Goal: Register for event/course

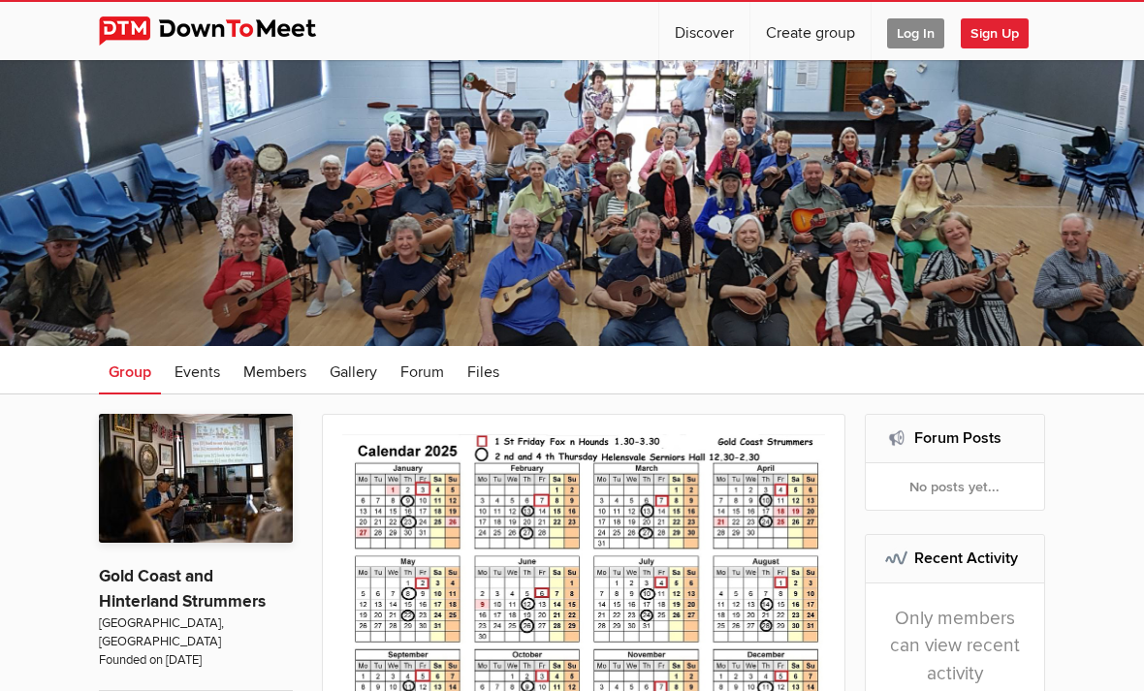
click at [911, 46] on span "Log In" at bounding box center [915, 33] width 57 height 30
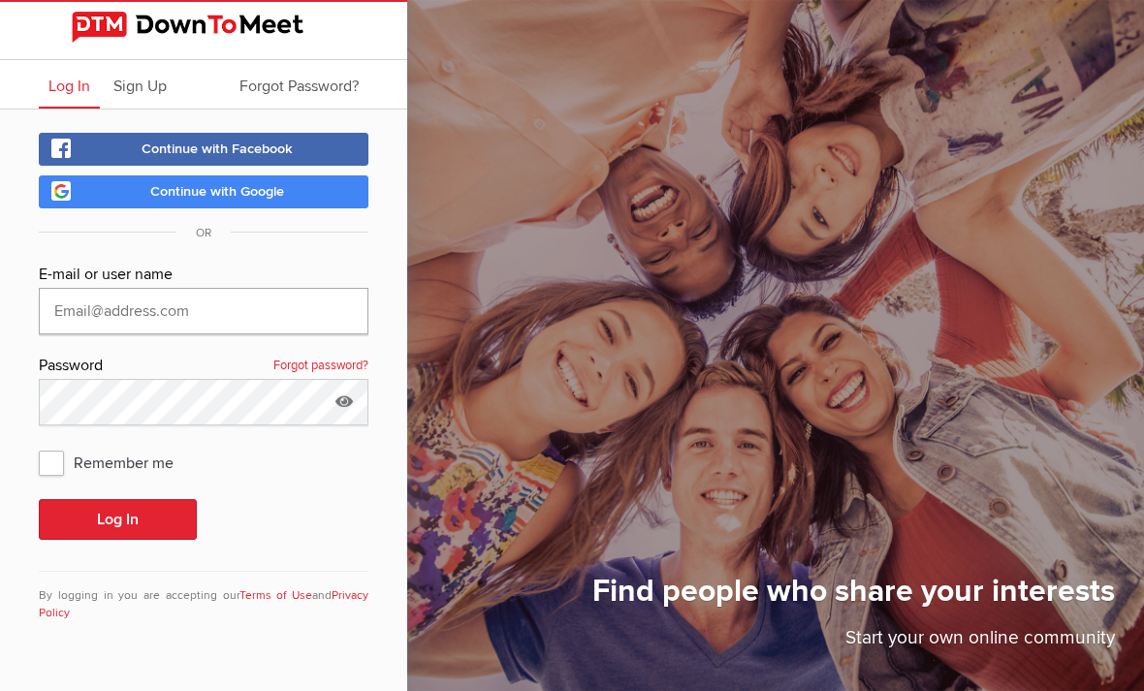
click at [96, 308] on input "text" at bounding box center [203, 311] width 329 height 47
click at [120, 319] on input "text" at bounding box center [203, 311] width 329 height 47
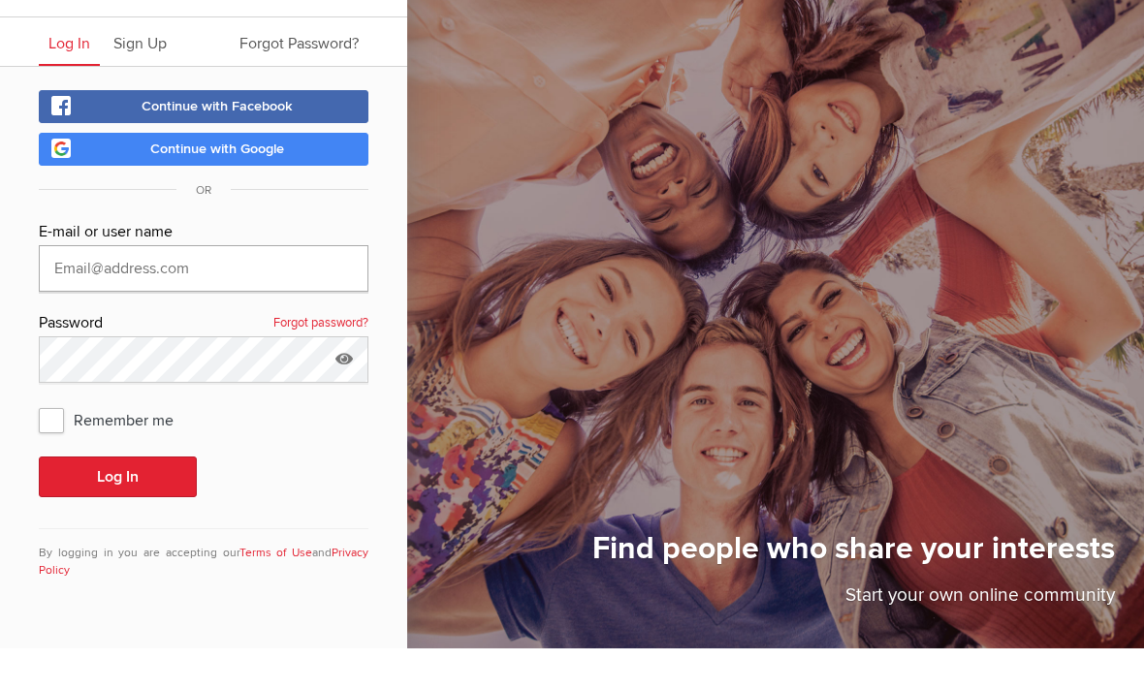
type input "[PERSON_NAME][EMAIL_ADDRESS][DOMAIN_NAME]"
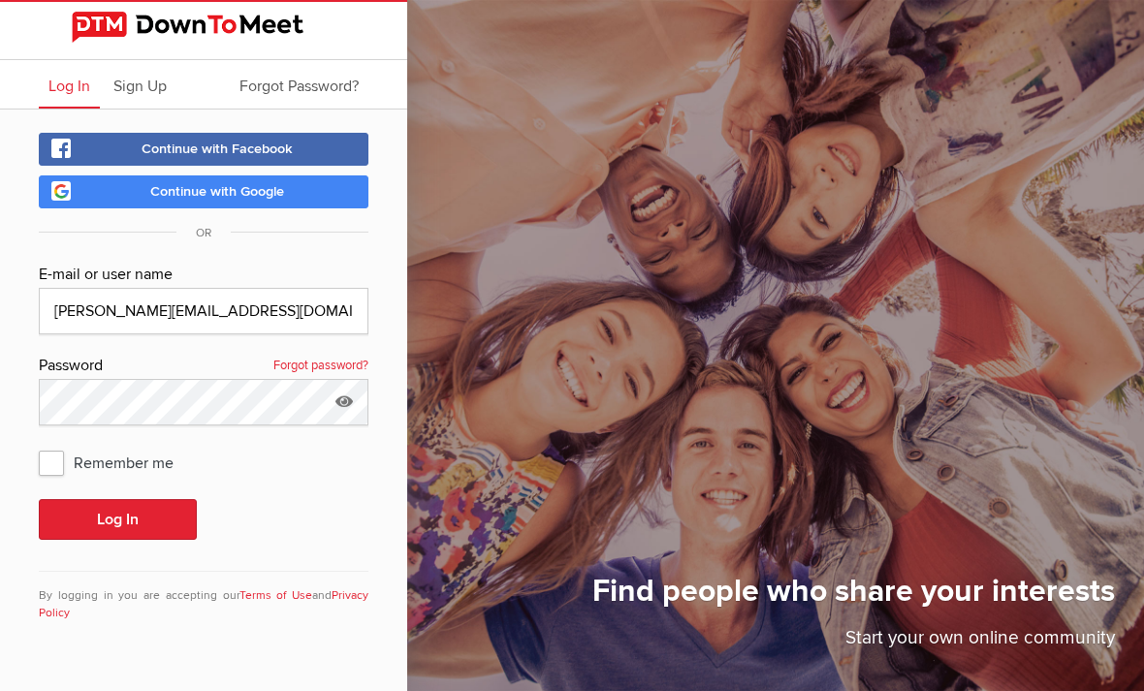
click at [121, 499] on button "Log In" at bounding box center [118, 519] width 158 height 41
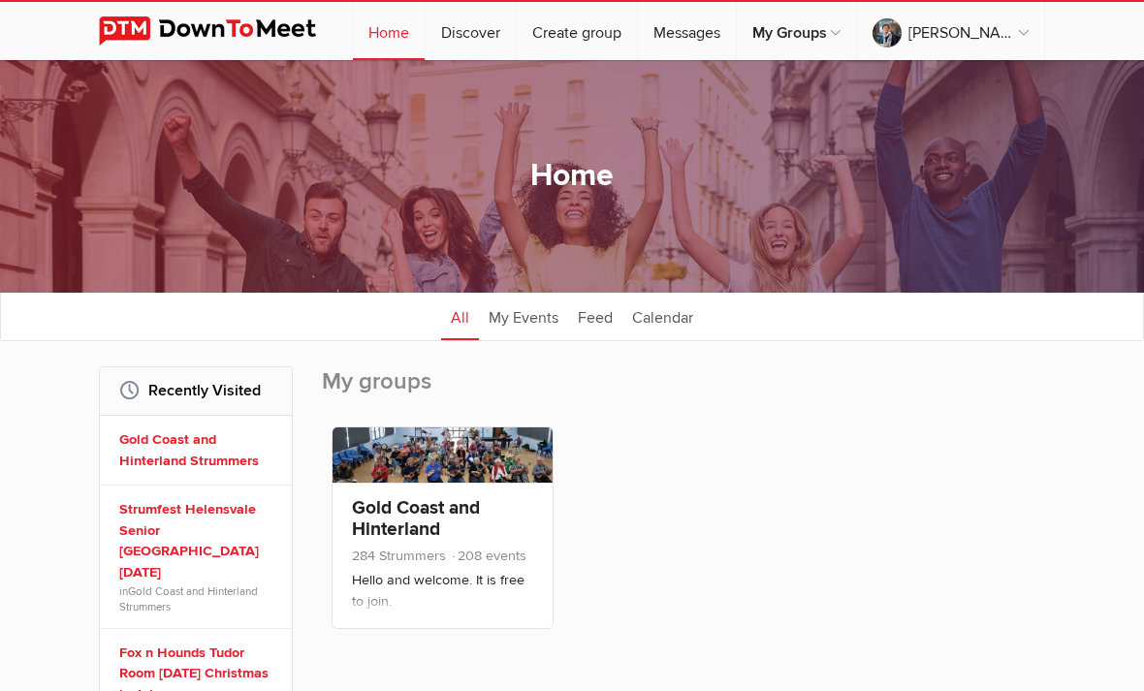
click at [432, 517] on link "Gold Coast and Hinterland Strummers" at bounding box center [416, 529] width 128 height 66
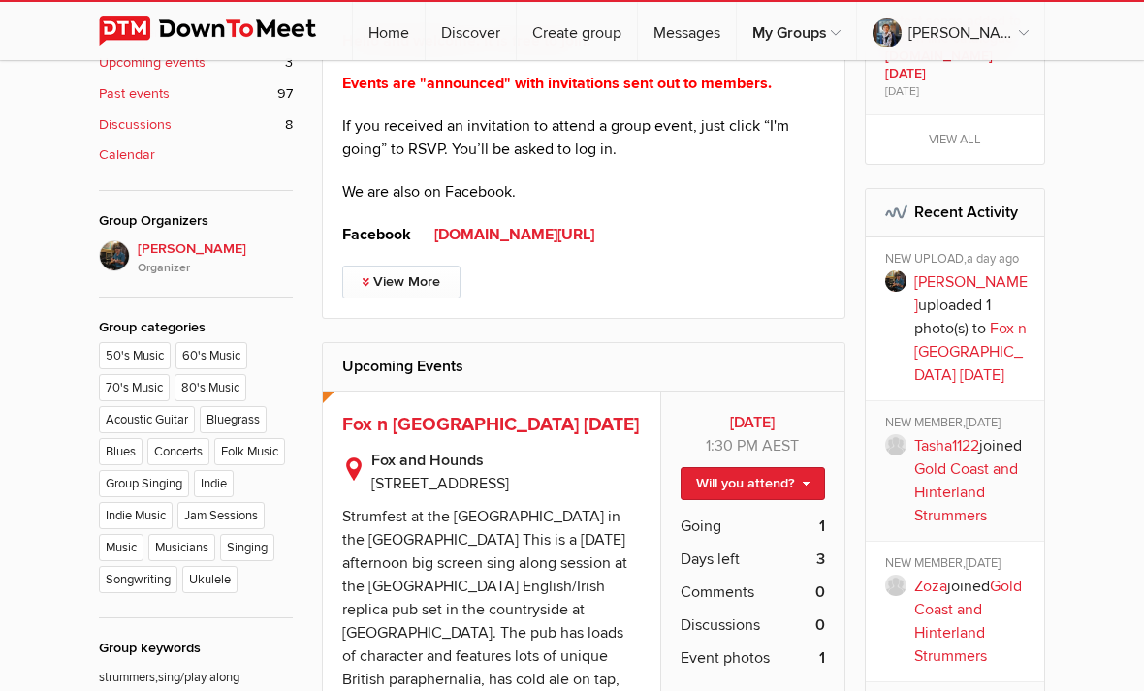
scroll to position [841, 0]
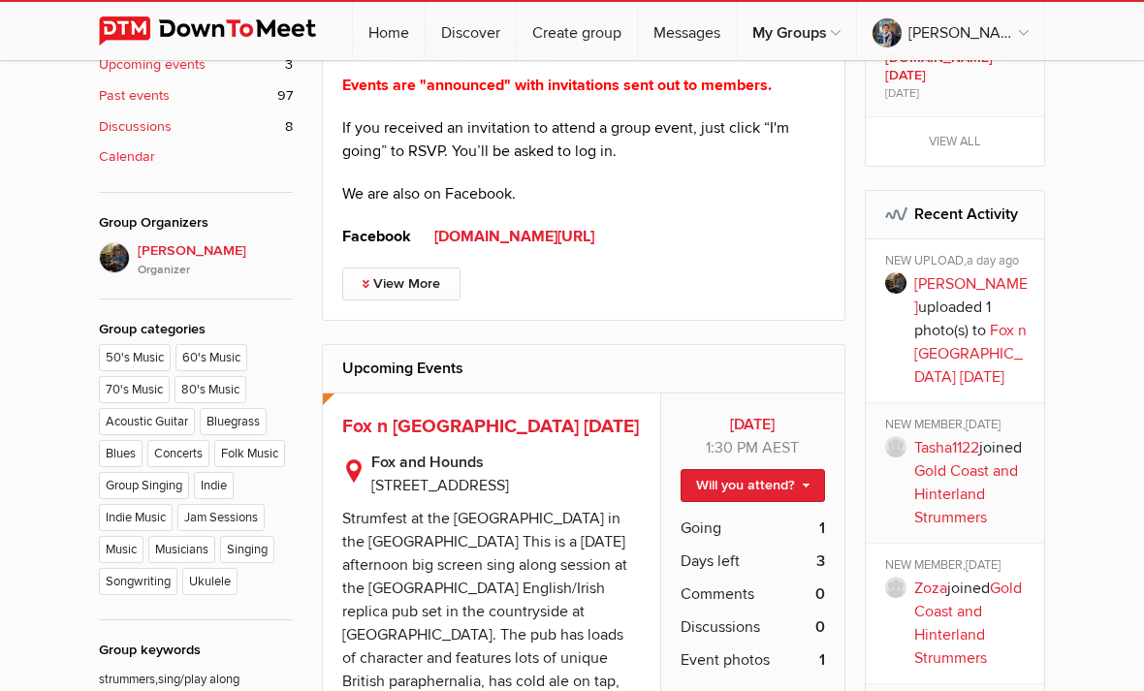
click at [752, 482] on link "Will you attend?" at bounding box center [752, 485] width 144 height 33
click at [726, 525] on link "I'm going" at bounding box center [736, 517] width 174 height 29
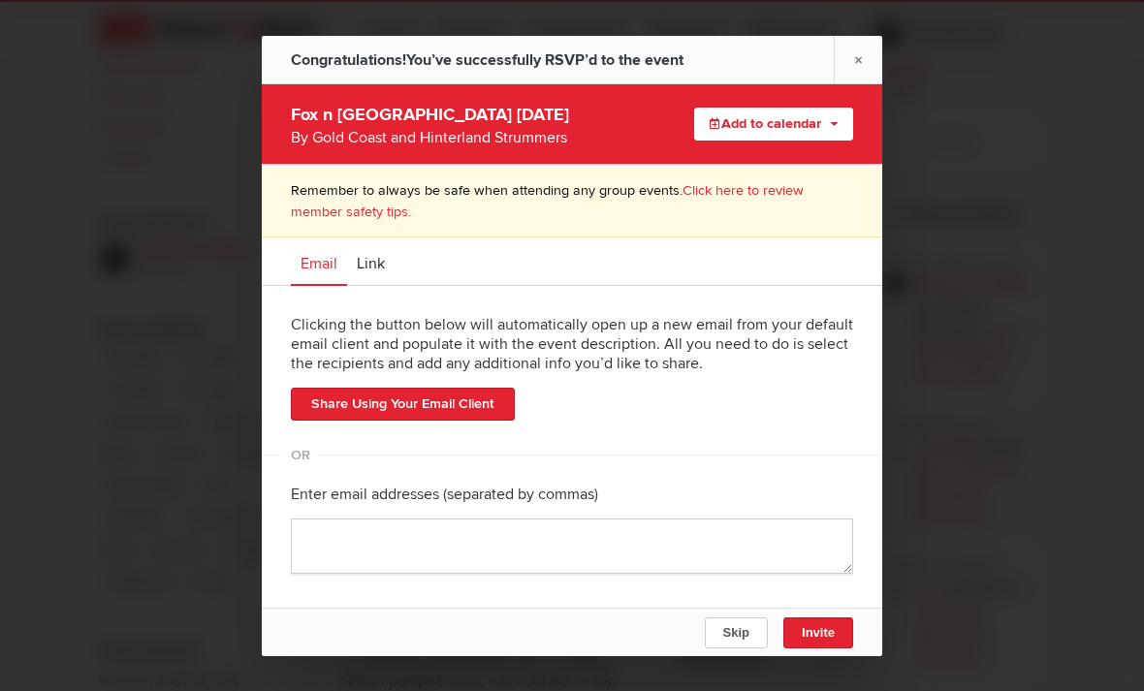
click at [795, 141] on button "Add to calendar" at bounding box center [773, 124] width 159 height 33
click at [671, 200] on link "Apple / iCal" at bounding box center [744, 185] width 215 height 29
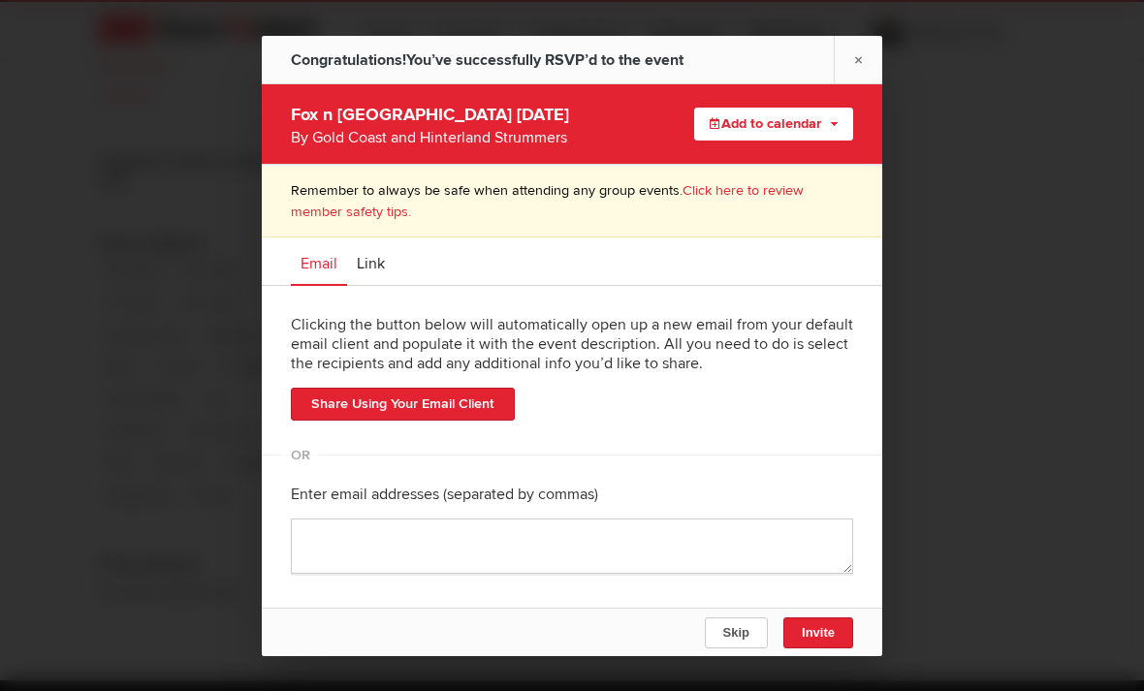
scroll to position [903, 0]
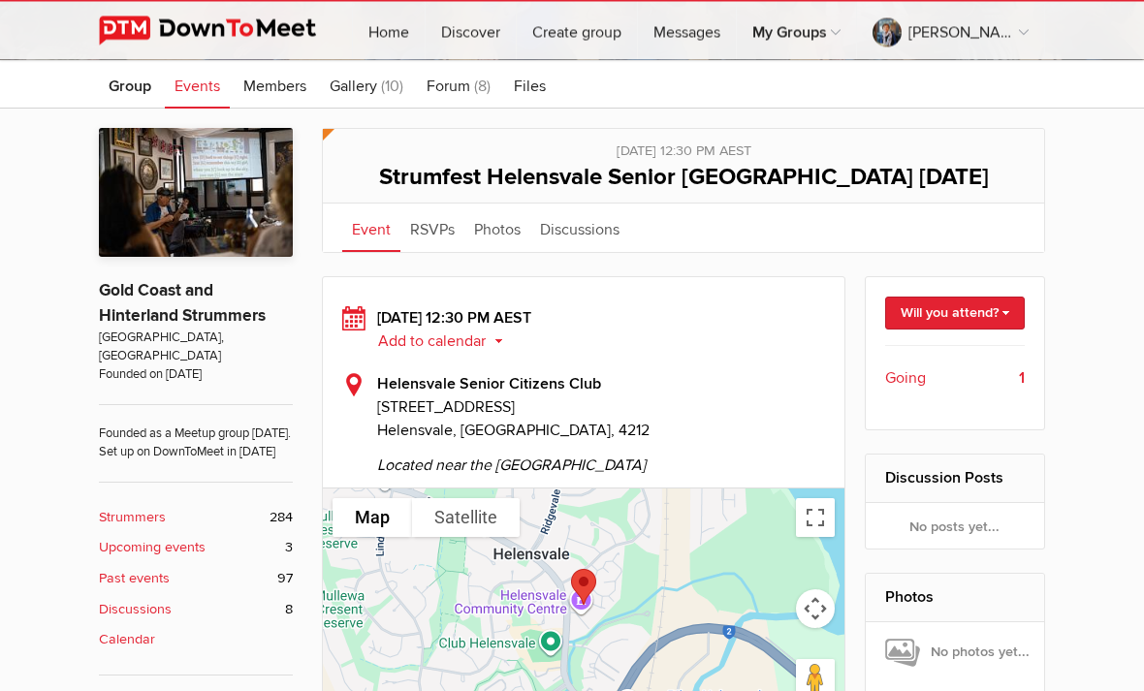
scroll to position [297, 0]
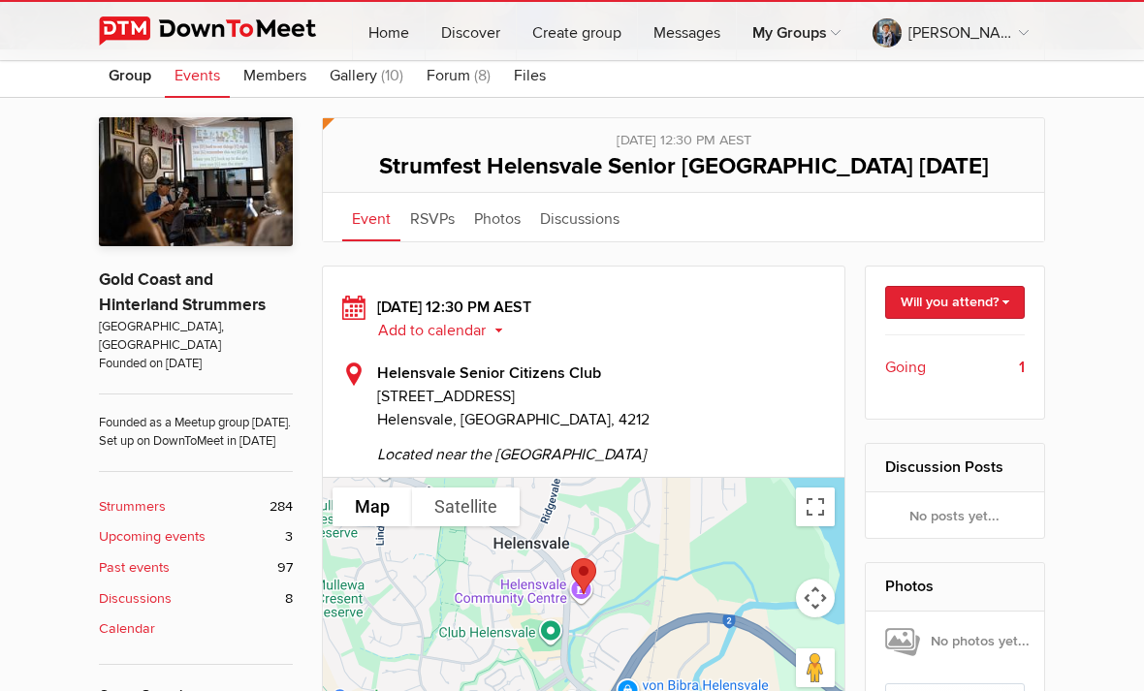
click at [1016, 319] on link "Will you attend?" at bounding box center [955, 302] width 141 height 33
click at [921, 349] on link "I'm going" at bounding box center [936, 334] width 174 height 29
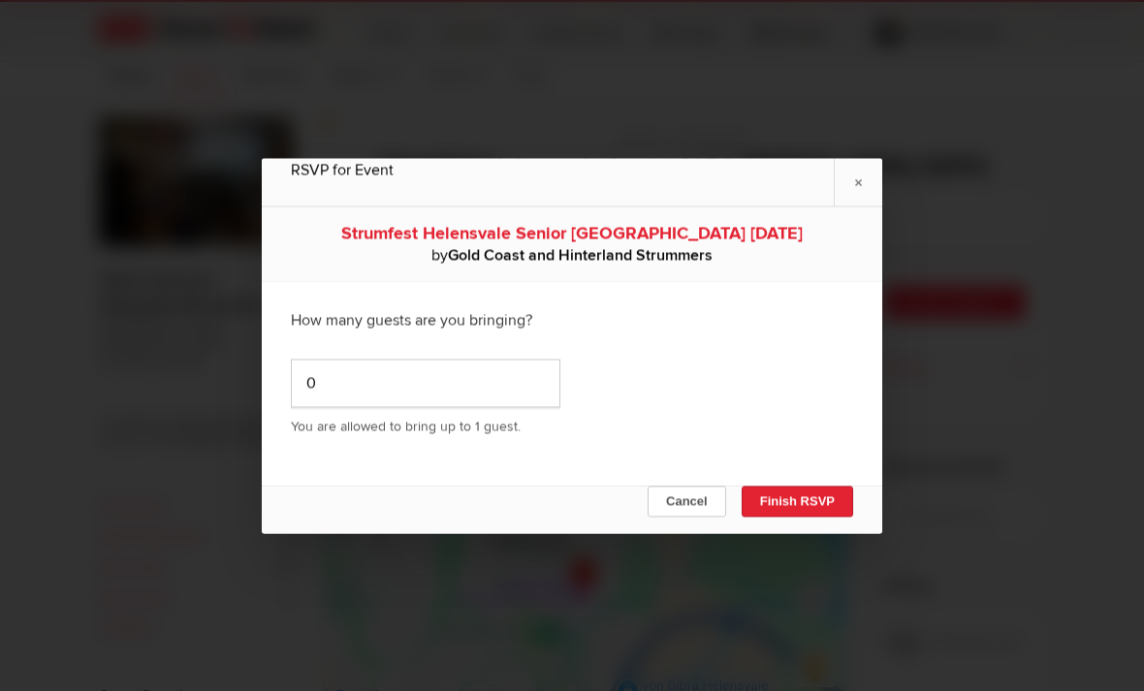
click at [813, 517] on button "Finish RSVP" at bounding box center [796, 501] width 111 height 31
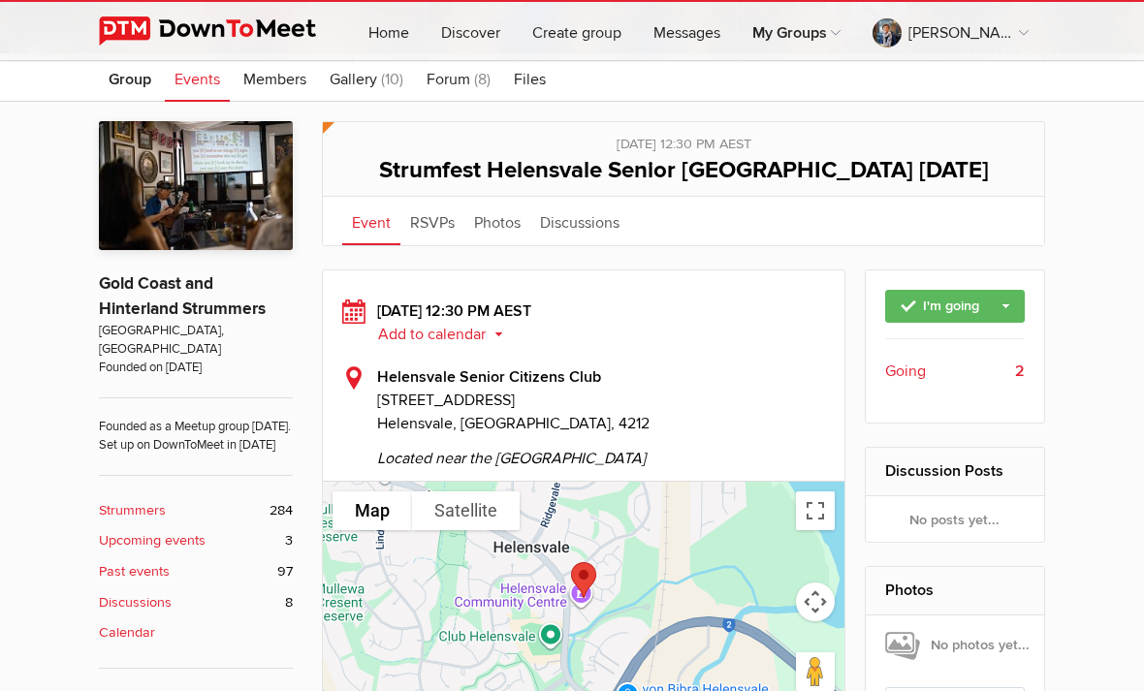
scroll to position [291, 0]
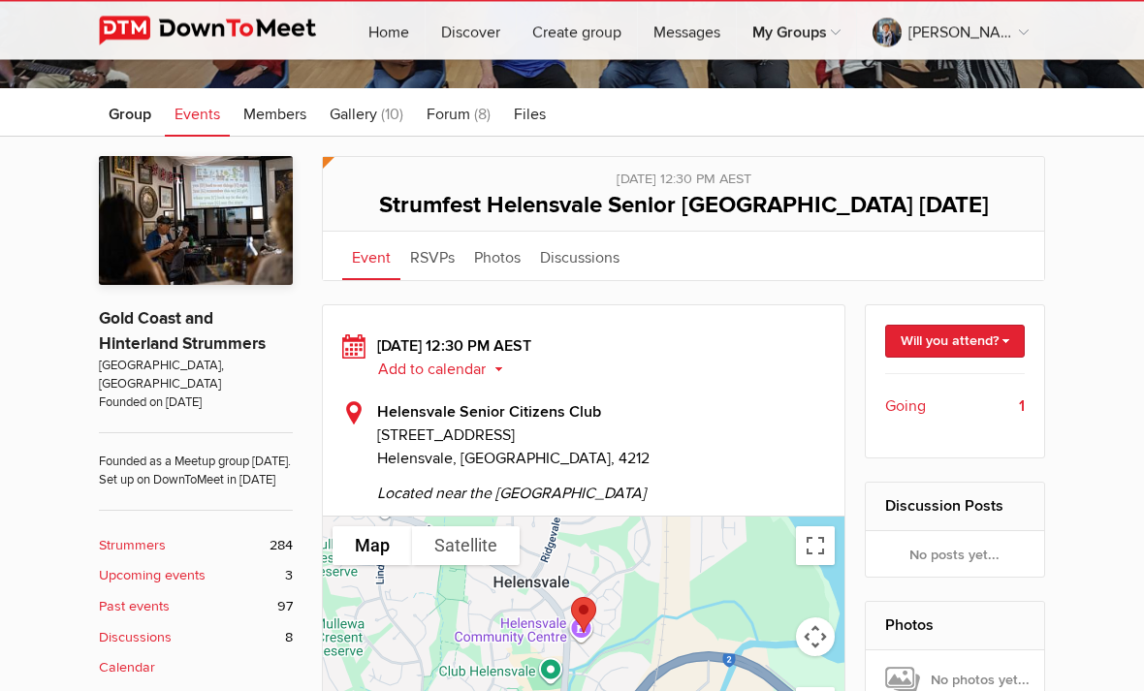
scroll to position [258, 0]
click at [969, 358] on link "Will you attend?" at bounding box center [955, 341] width 141 height 33
click at [908, 397] on link "I'm going" at bounding box center [936, 382] width 174 height 29
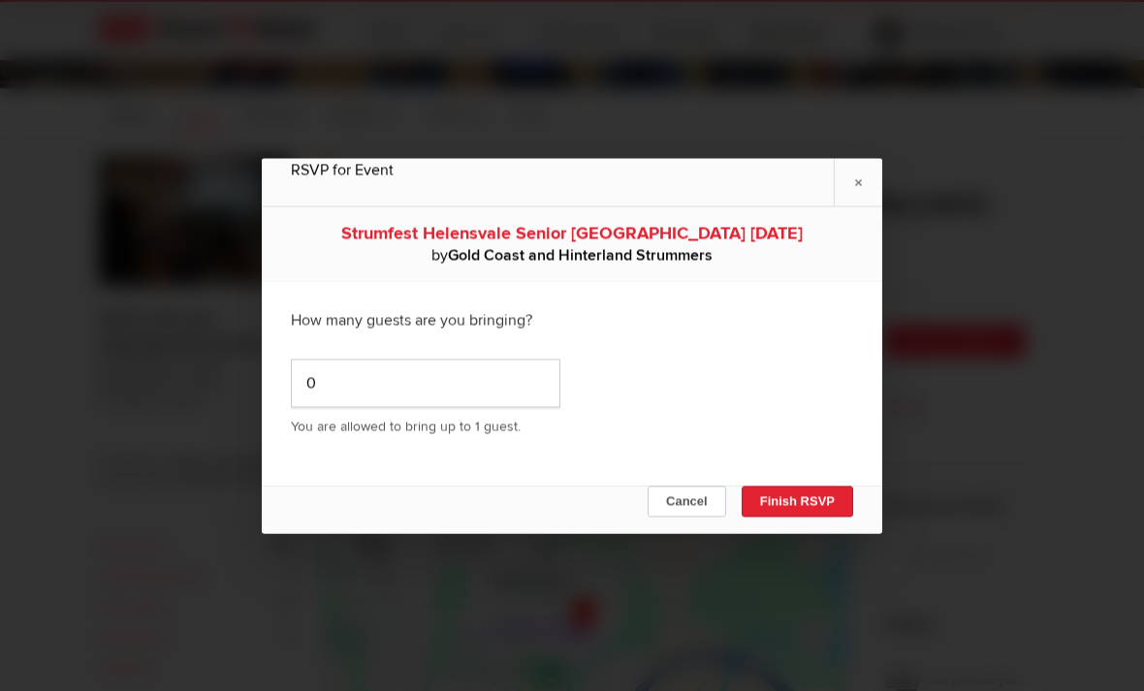
click at [803, 517] on button "Finish RSVP" at bounding box center [796, 501] width 111 height 31
